Goal: Task Accomplishment & Management: Use online tool/utility

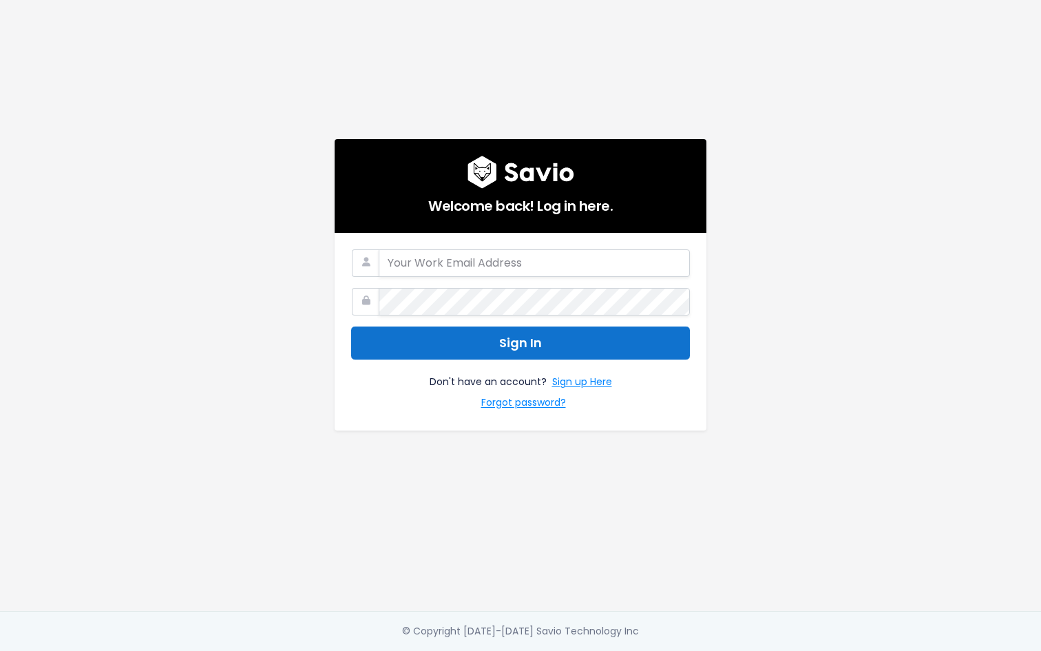
type input "supriya@storylane.io"
click at [541, 353] on button "Sign In" at bounding box center [520, 343] width 339 height 34
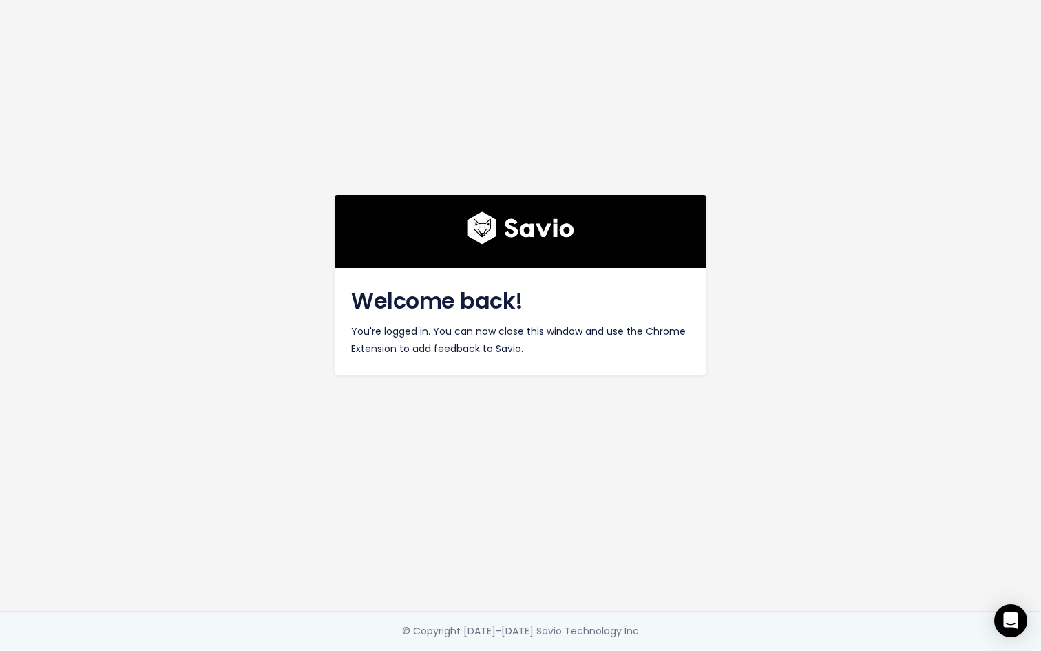
click at [611, 378] on div "Welcome back! You're logged in. You can now close this window and use the Chrom…" at bounding box center [520, 305] width 785 height 611
click at [515, 164] on div "Welcome back! You're logged in. You can now close this window and use the Chrom…" at bounding box center [520, 305] width 785 height 611
